Goal: Transaction & Acquisition: Book appointment/travel/reservation

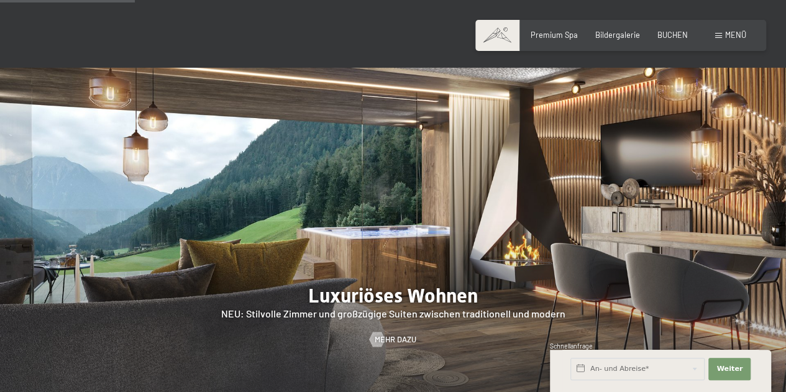
scroll to position [870, 0]
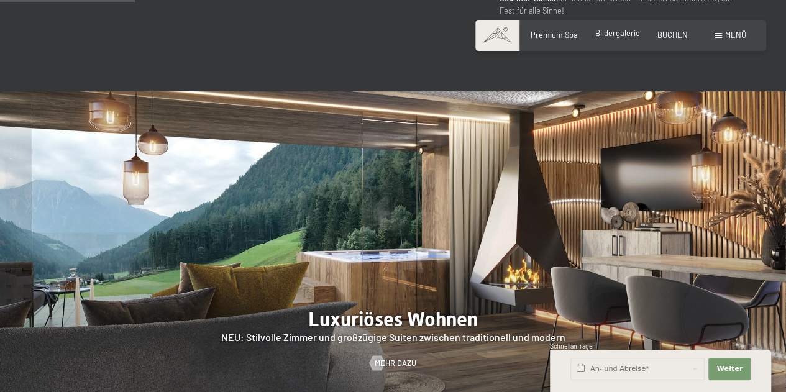
click at [605, 32] on span "Bildergalerie" at bounding box center [617, 33] width 45 height 10
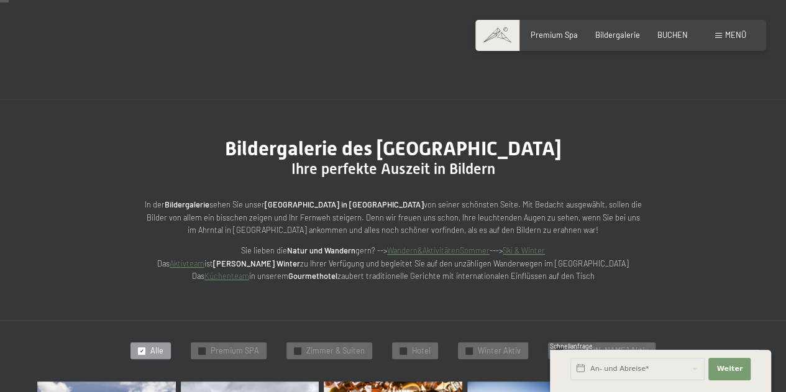
scroll to position [249, 0]
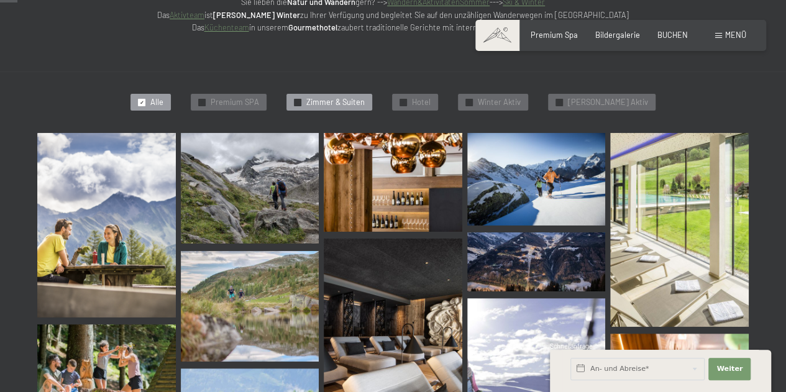
click at [339, 102] on span "Zimmer & Suiten" at bounding box center [335, 102] width 58 height 11
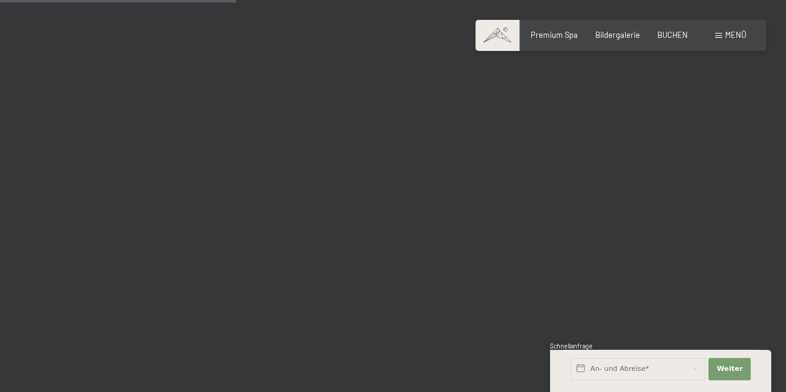
scroll to position [481, 0]
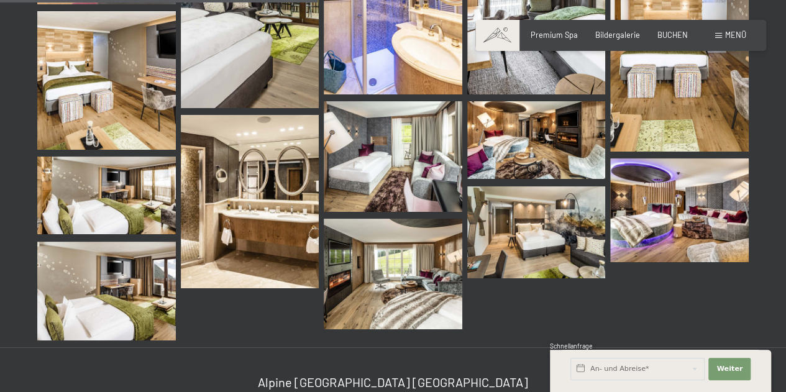
click at [543, 221] on img at bounding box center [536, 232] width 139 height 92
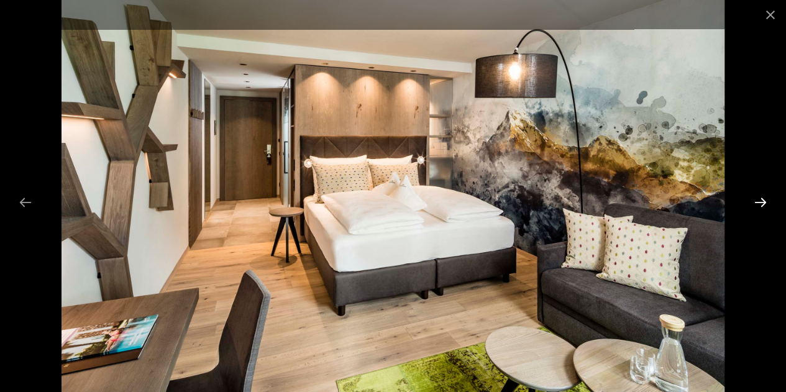
click at [769, 205] on button "Next slide" at bounding box center [761, 202] width 26 height 24
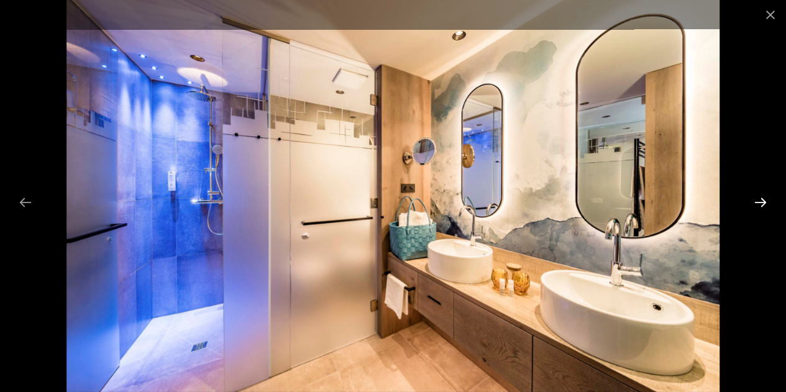
click at [765, 205] on button "Next slide" at bounding box center [761, 202] width 26 height 24
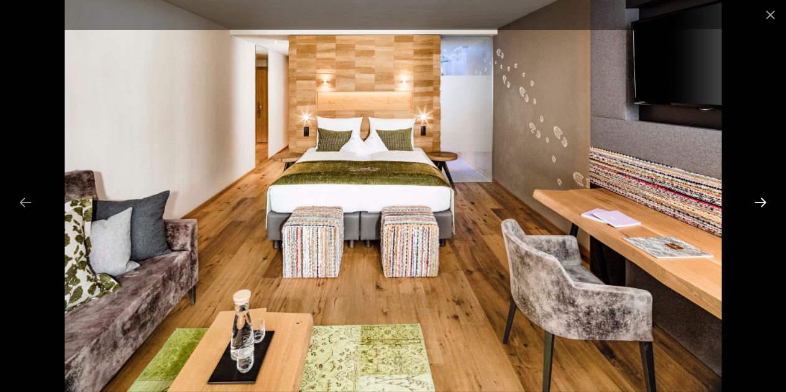
click at [763, 205] on button "Next slide" at bounding box center [761, 202] width 26 height 24
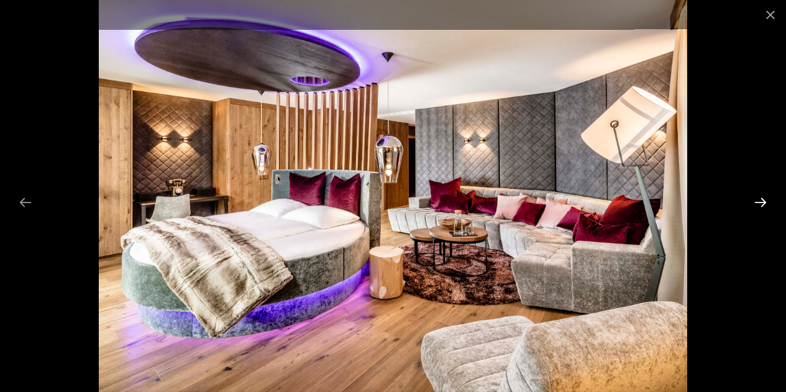
click at [750, 203] on button "Next slide" at bounding box center [761, 202] width 26 height 24
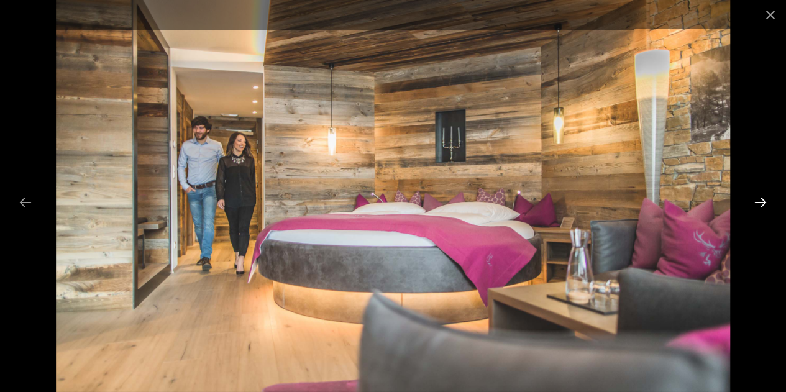
click at [753, 201] on button "Next slide" at bounding box center [761, 202] width 26 height 24
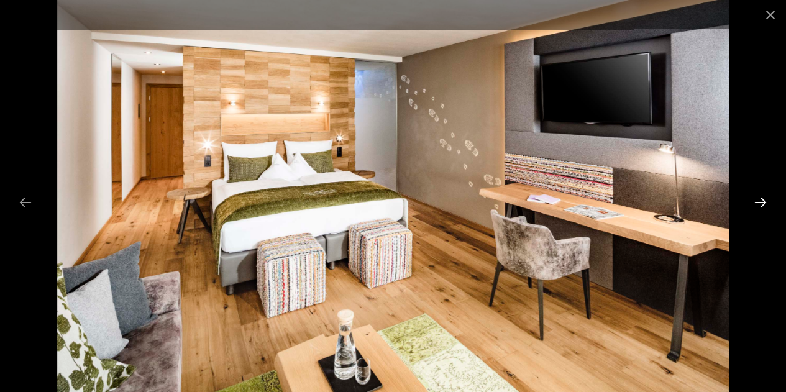
click at [753, 201] on button "Next slide" at bounding box center [761, 202] width 26 height 24
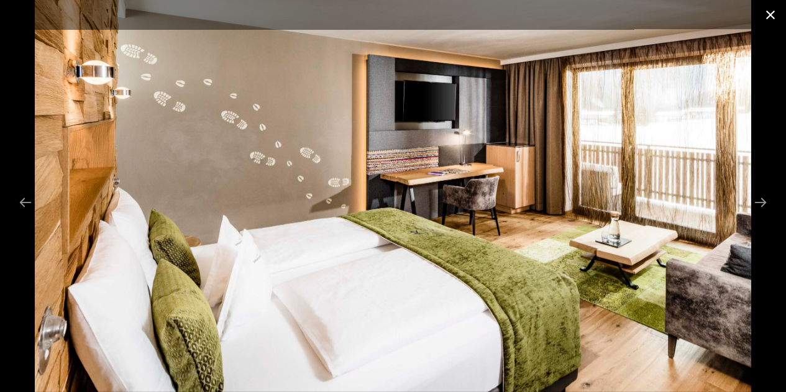
click at [768, 18] on button "Close gallery" at bounding box center [770, 14] width 31 height 29
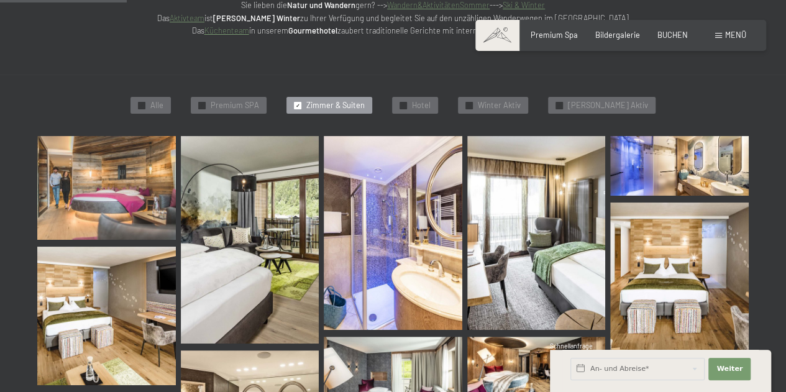
scroll to position [108, 0]
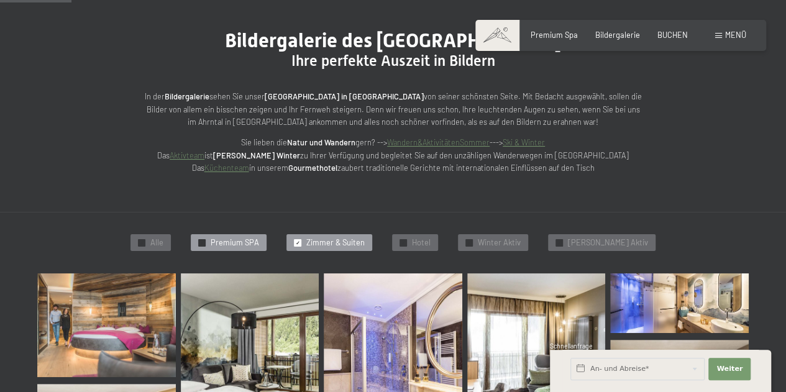
click at [232, 241] on span "Premium SPA" at bounding box center [235, 242] width 48 height 11
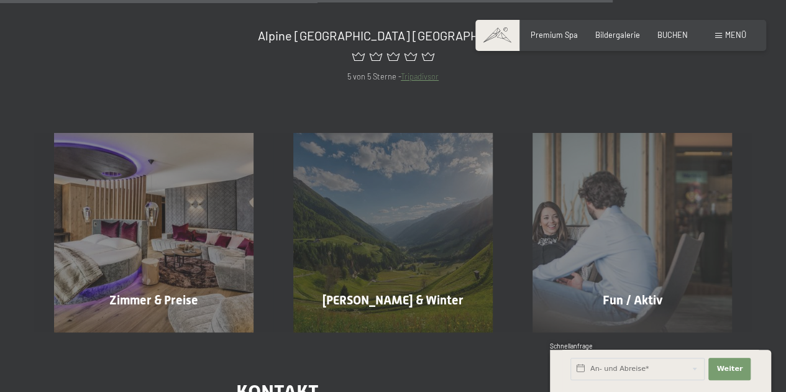
scroll to position [1600, 0]
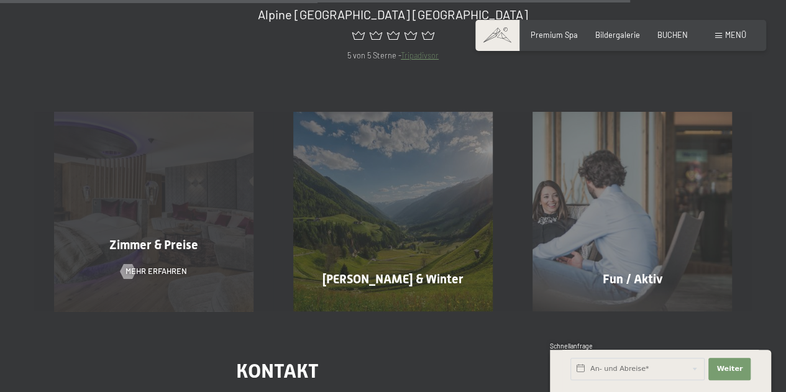
click at [160, 241] on span "Zimmer & Preise" at bounding box center [153, 244] width 89 height 15
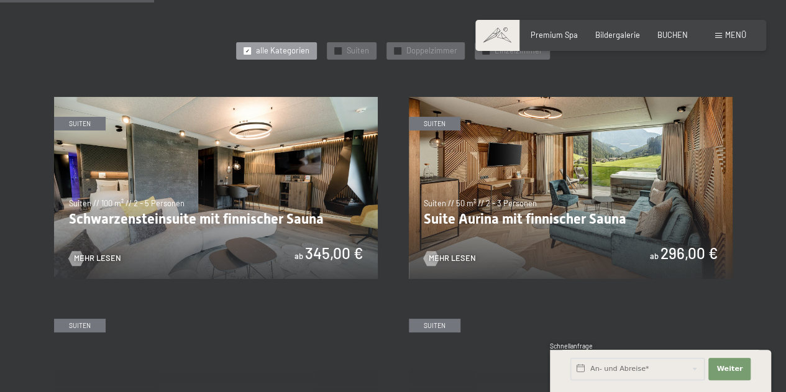
scroll to position [622, 0]
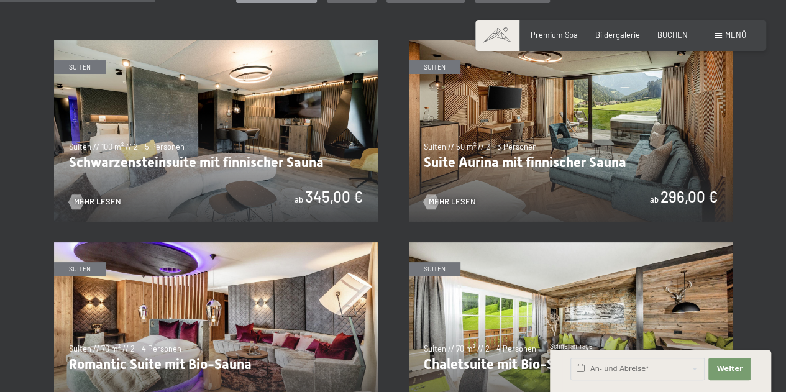
click at [464, 148] on img at bounding box center [571, 131] width 324 height 182
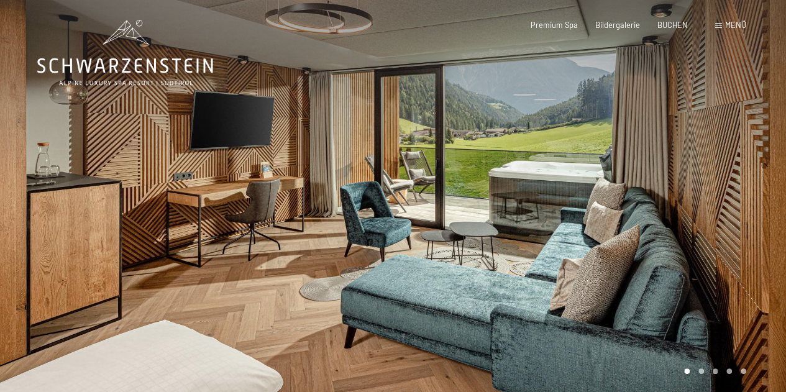
click at [752, 257] on div at bounding box center [589, 202] width 393 height 404
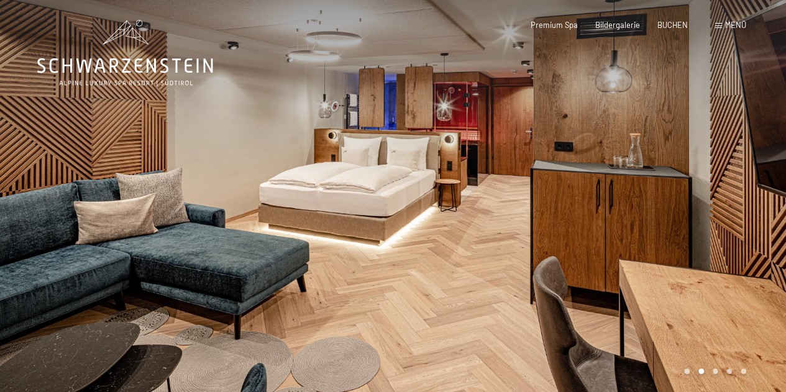
click at [509, 126] on div at bounding box center [589, 202] width 393 height 404
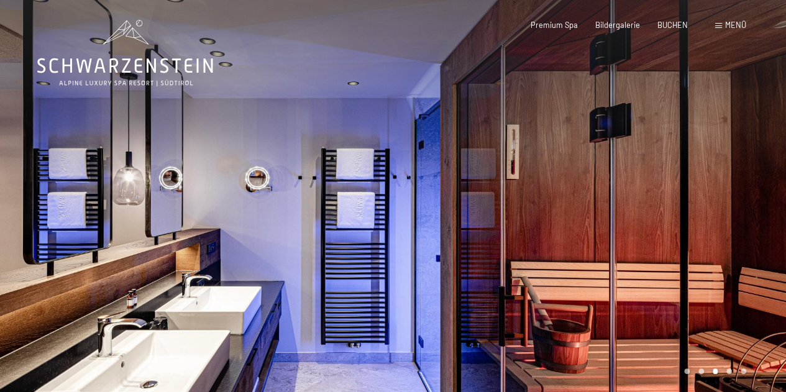
click at [509, 126] on div at bounding box center [589, 202] width 393 height 404
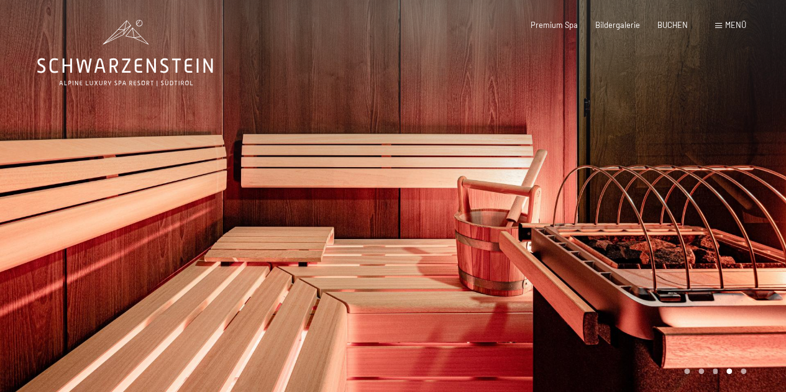
click at [509, 126] on div at bounding box center [589, 202] width 393 height 404
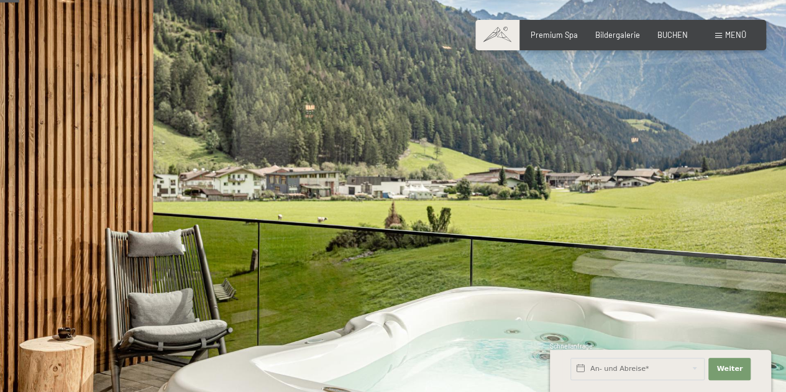
scroll to position [124, 0]
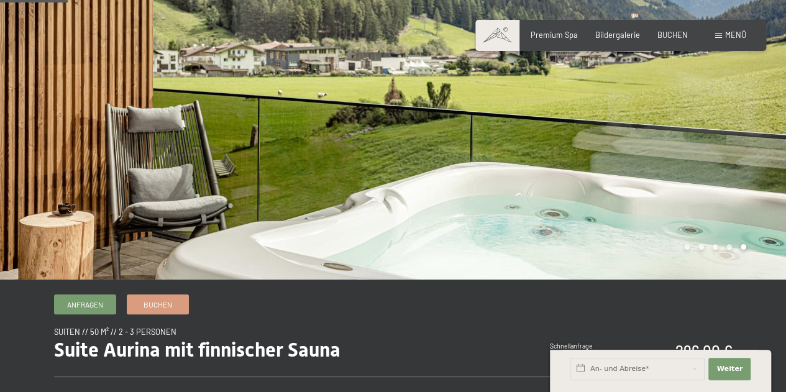
click at [509, 126] on div at bounding box center [589, 78] width 393 height 404
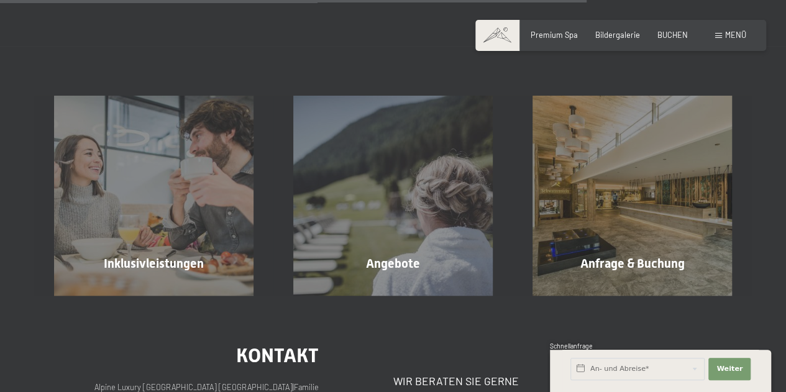
scroll to position [1119, 0]
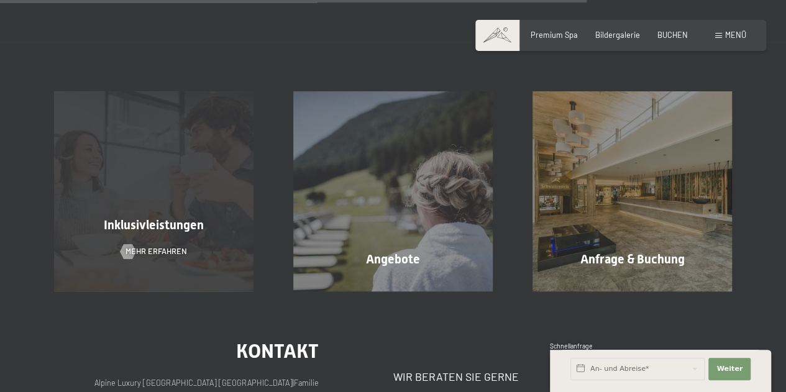
click at [143, 221] on span "Inklusivleistungen" at bounding box center [154, 225] width 100 height 15
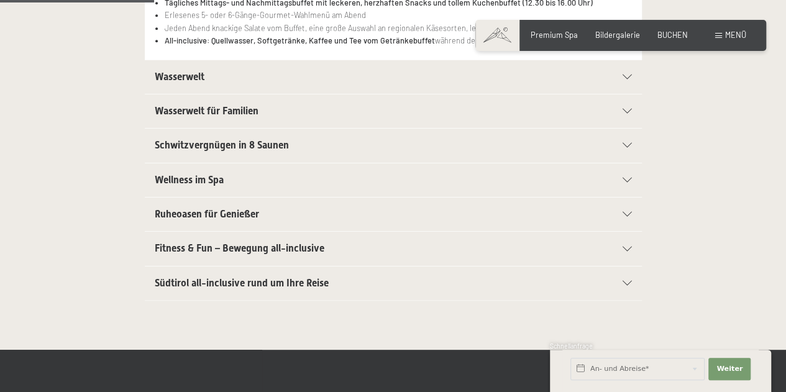
scroll to position [373, 0]
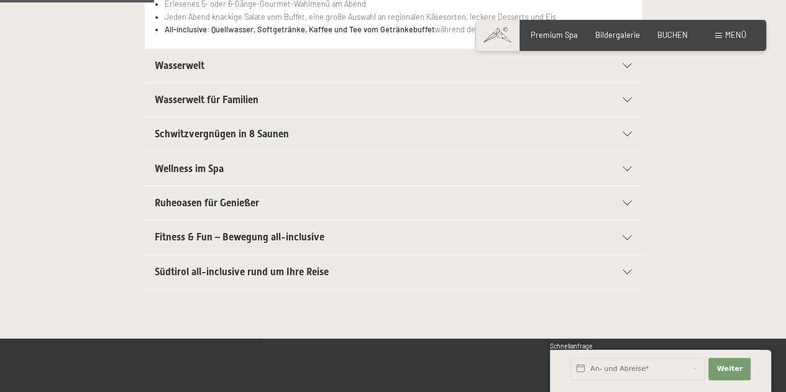
click at [248, 200] on span "Ruheoasen für Genießer" at bounding box center [207, 203] width 104 height 12
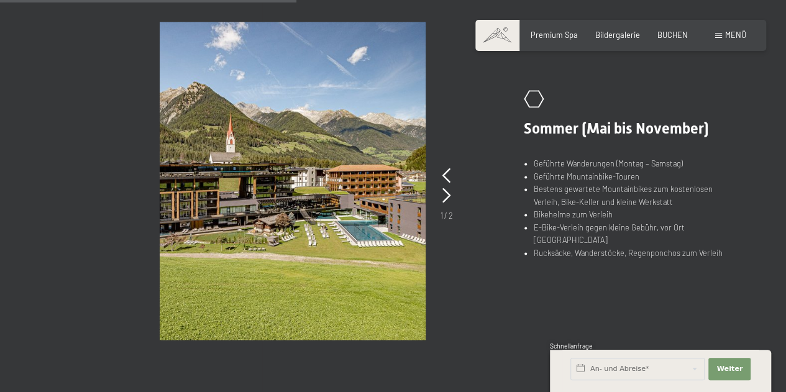
scroll to position [808, 0]
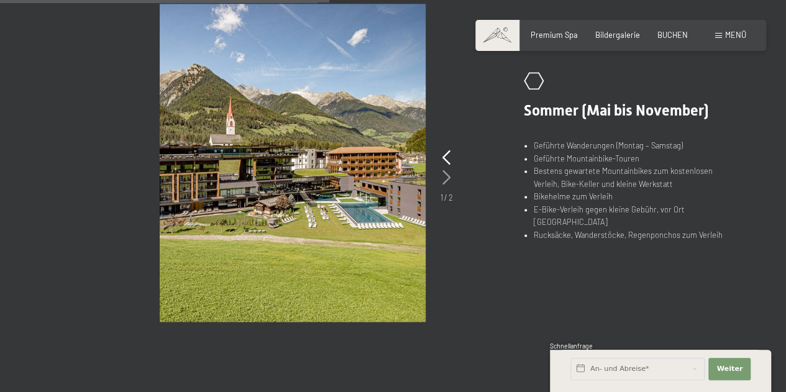
click at [448, 173] on icon at bounding box center [447, 177] width 8 height 15
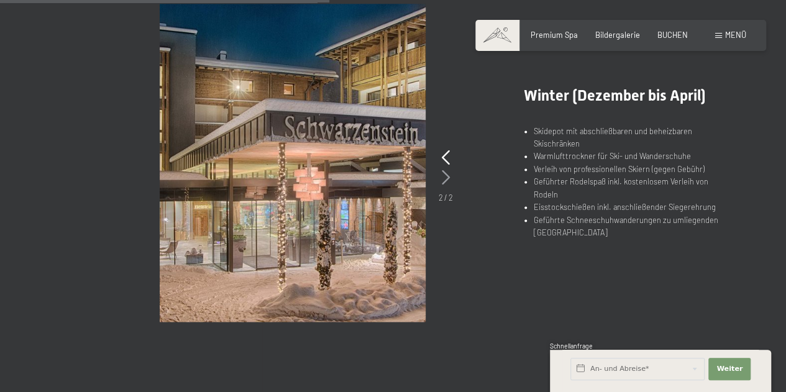
click at [448, 173] on icon at bounding box center [446, 177] width 8 height 15
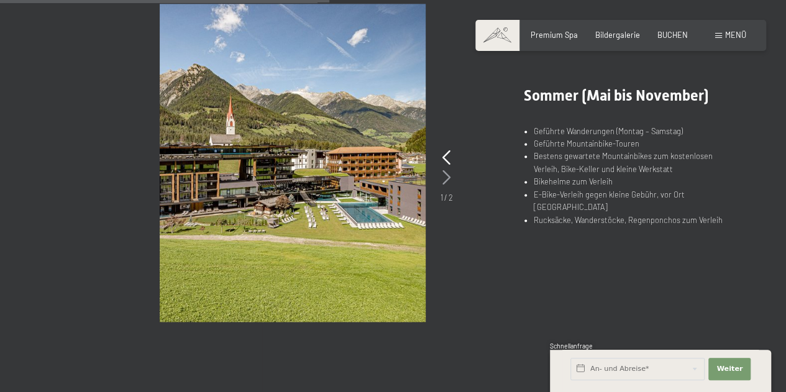
click at [448, 173] on icon at bounding box center [447, 177] width 8 height 15
